Goal: Task Accomplishment & Management: Use online tool/utility

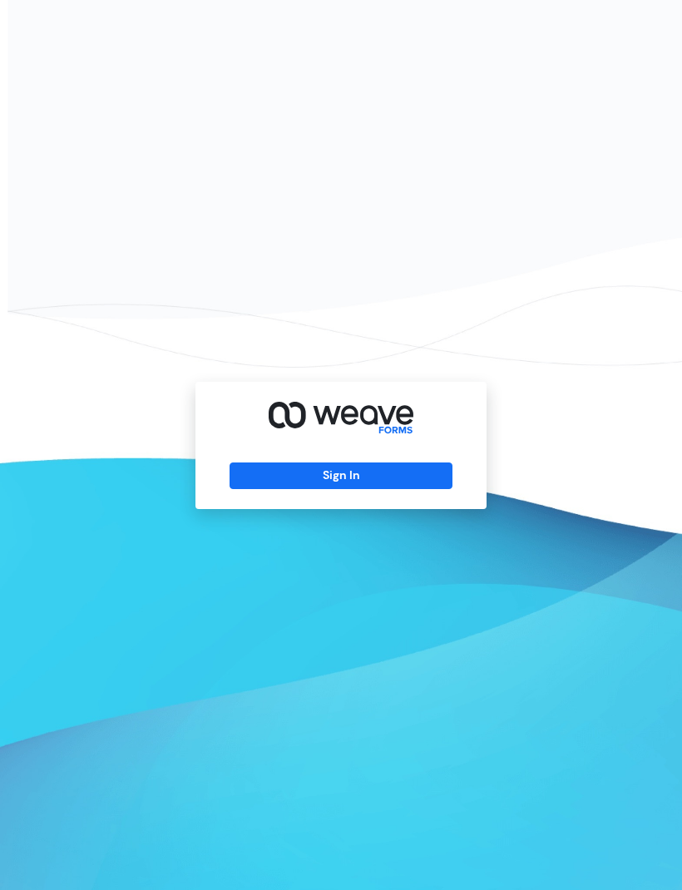
click at [444, 428] on div "Sign In" at bounding box center [341, 445] width 291 height 127
click at [591, 426] on div "Sign In" at bounding box center [341, 445] width 682 height 890
click at [367, 565] on div "Sign In" at bounding box center [341, 445] width 682 height 890
click at [637, 490] on div "Sign In" at bounding box center [341, 445] width 682 height 890
click at [637, 489] on div "Sign In" at bounding box center [341, 445] width 682 height 890
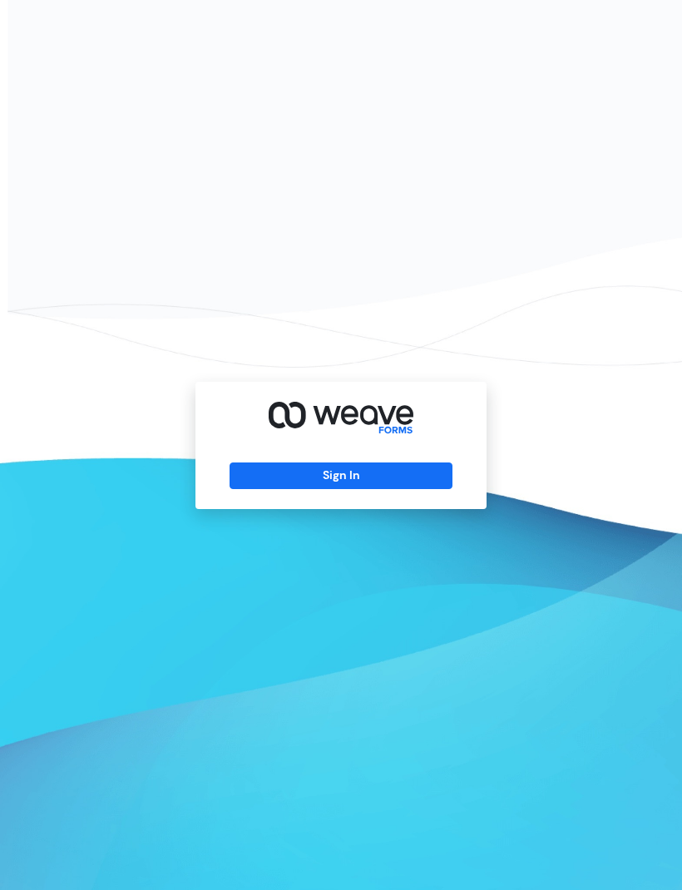
click at [398, 489] on button "Sign In" at bounding box center [341, 476] width 222 height 27
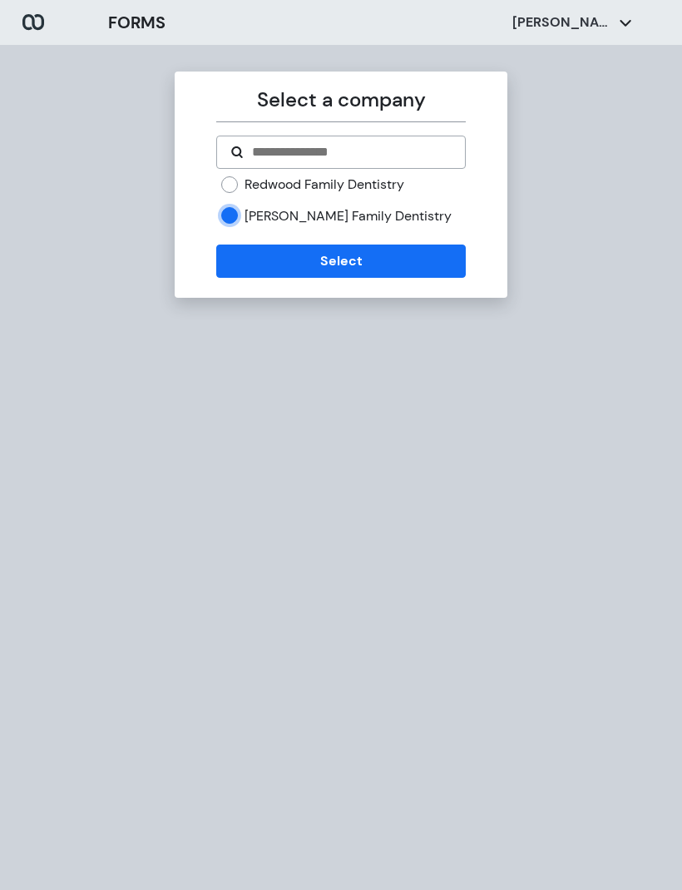
click at [368, 271] on button "Select" at bounding box center [340, 261] width 249 height 33
